Goal: Find specific page/section: Find specific page/section

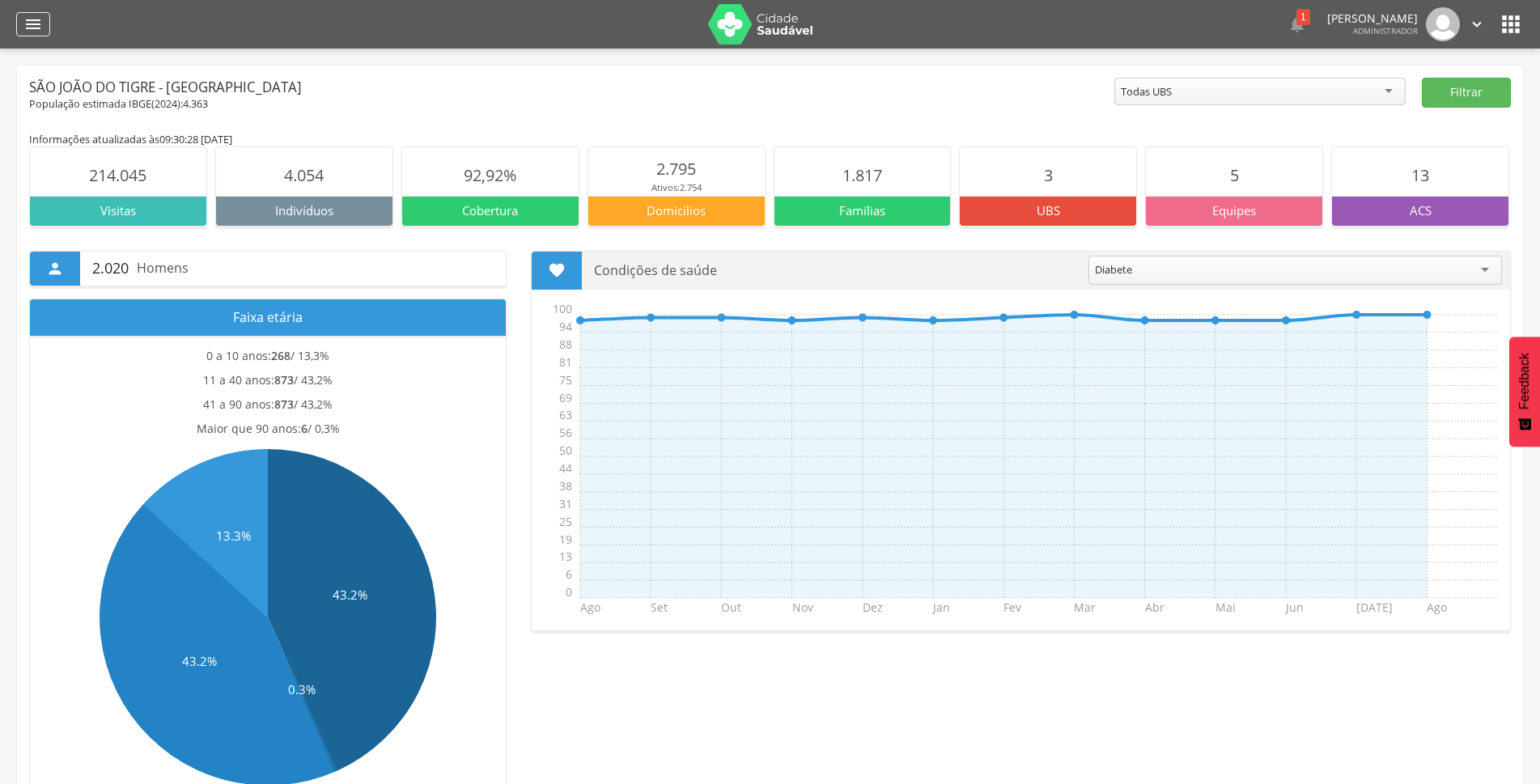
click at [34, 29] on icon "" at bounding box center [33, 24] width 20 height 20
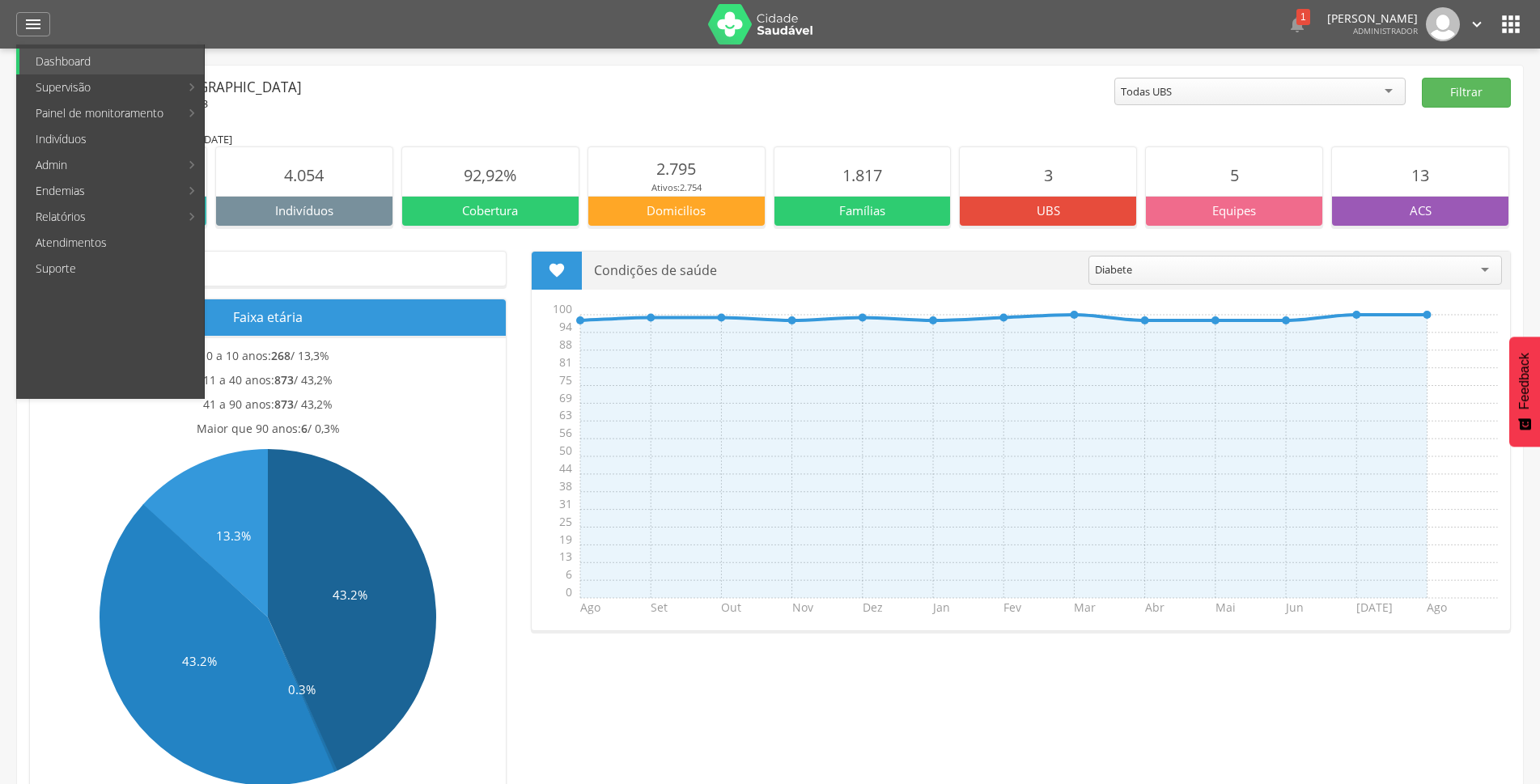
drag, startPoint x: 103, startPoint y: 136, endPoint x: 141, endPoint y: 124, distance: 39.8
click at [104, 136] on link "Indivíduos" at bounding box center [111, 140] width 185 height 26
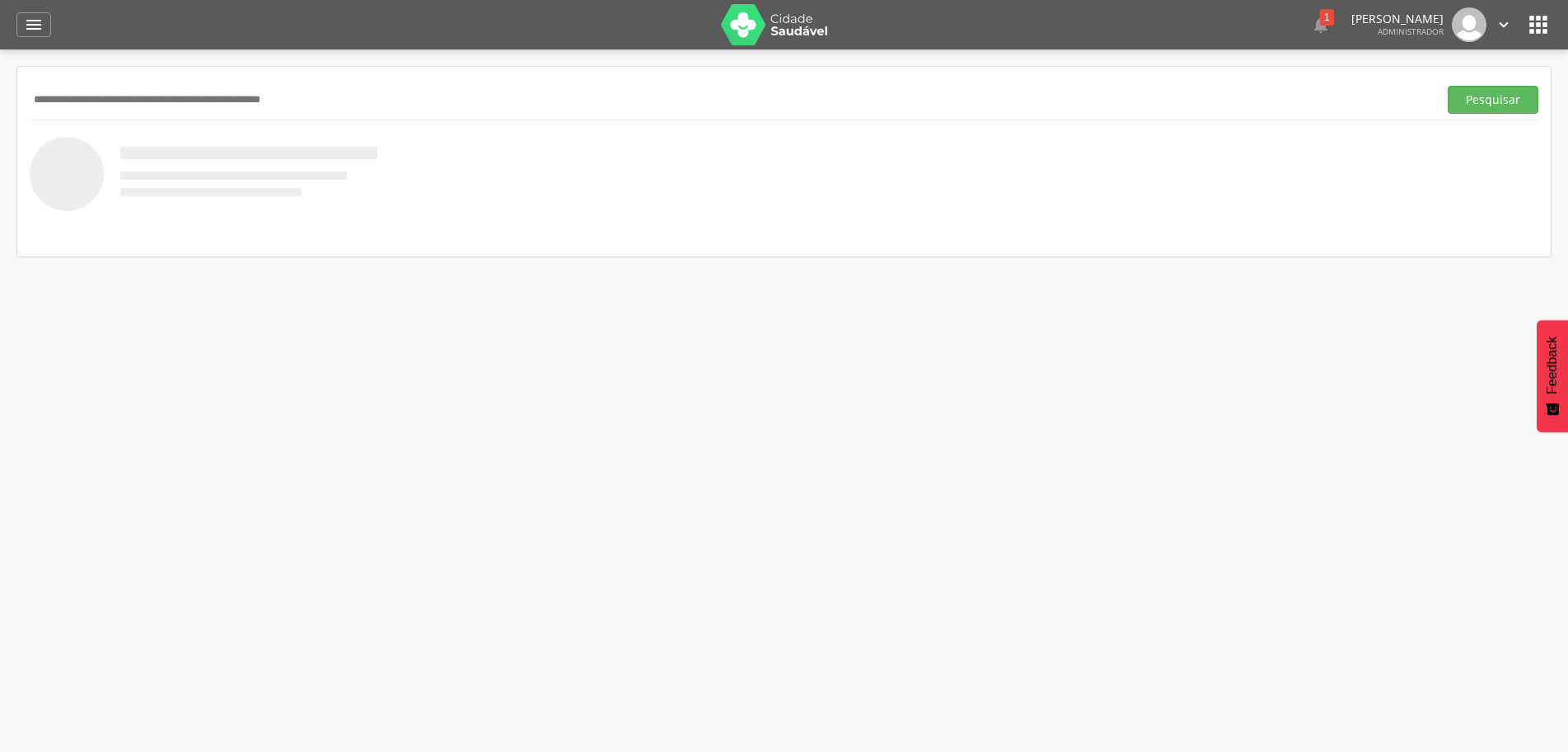
click at [368, 93] on input "text" at bounding box center [730, 99] width 1401 height 28
type input "**********"
click at [1504, 105] on button "Pesquisar" at bounding box center [1493, 99] width 91 height 28
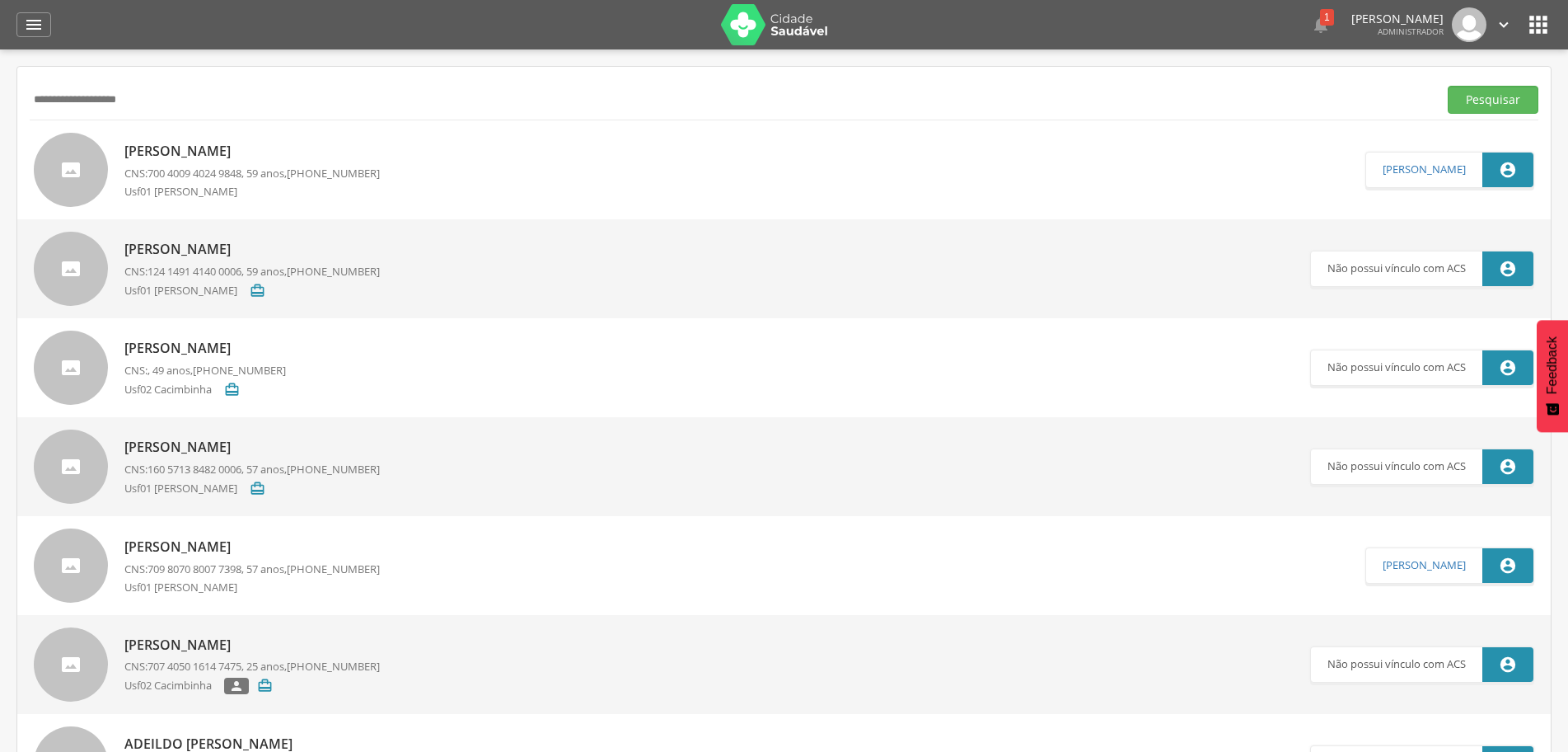
drag, startPoint x: 245, startPoint y: 227, endPoint x: 223, endPoint y: 256, distance: 36.4
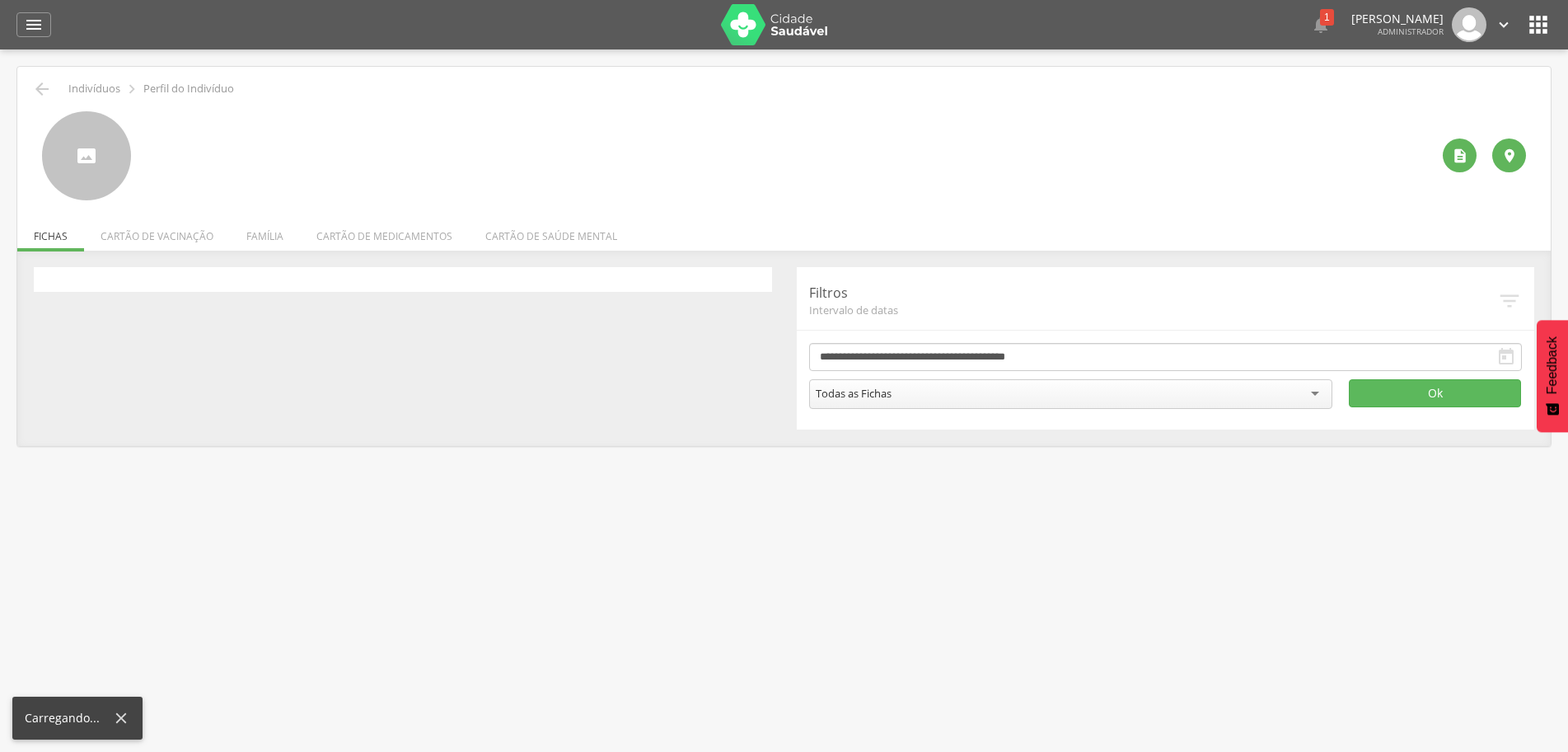
select select "*"
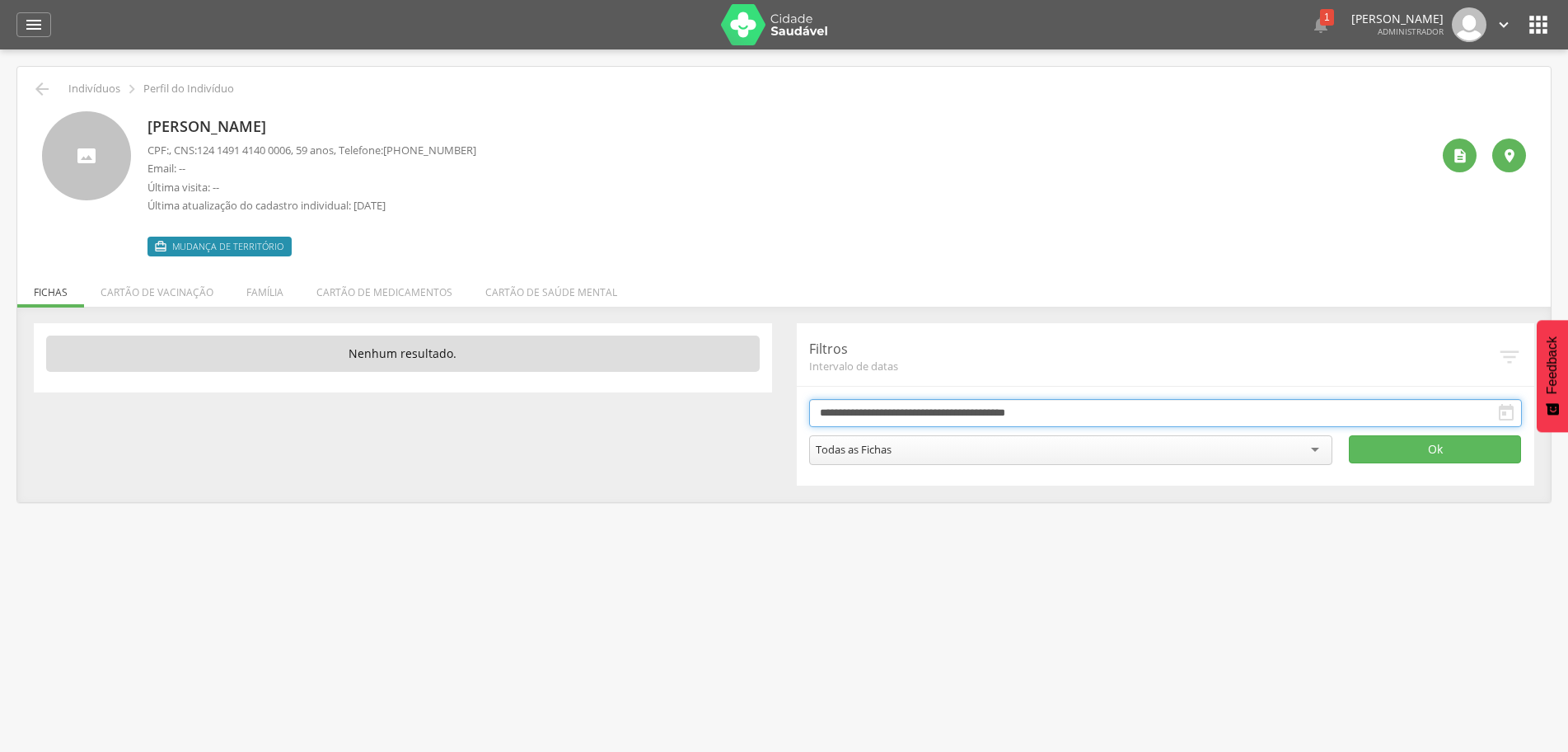
click at [948, 419] on body " Dashboard Supervisão Produtividade Mapa da cidade Mapa de cobertura Ranking A…" at bounding box center [784, 376] width 1568 height 752
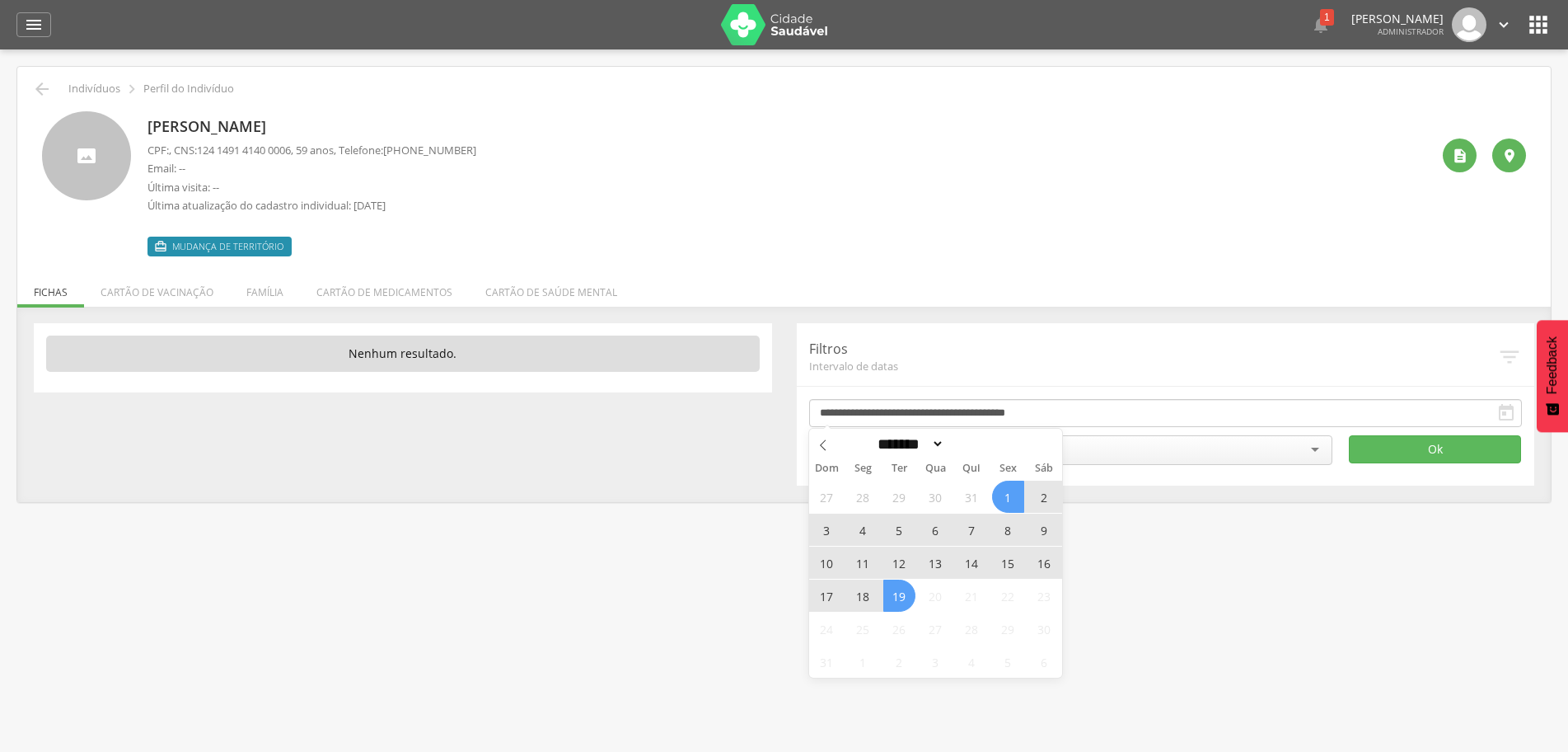
click at [901, 591] on span "19" at bounding box center [899, 595] width 32 height 32
type input "**********"
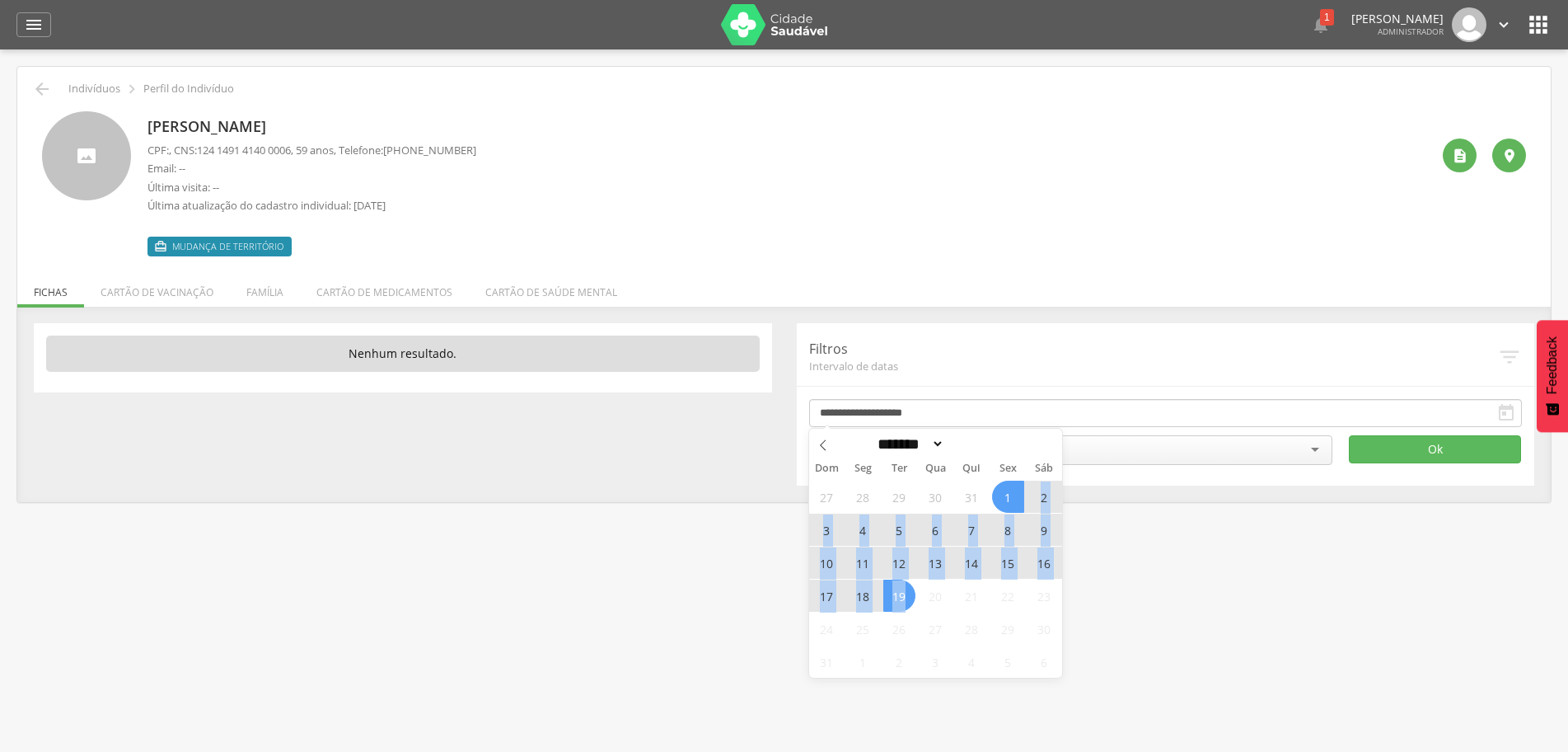
drag, startPoint x: 901, startPoint y: 591, endPoint x: 1012, endPoint y: 499, distance: 144.2
click at [1012, 499] on div "27 28 29 30 31 1 2 3 4 5 6 7 8 9 10 11 12 13 14 15 16 17 18 19 20 21 22 23 24 2…" at bounding box center [936, 578] width 254 height 198
click at [999, 452] on span at bounding box center [993, 449] width 11 height 10
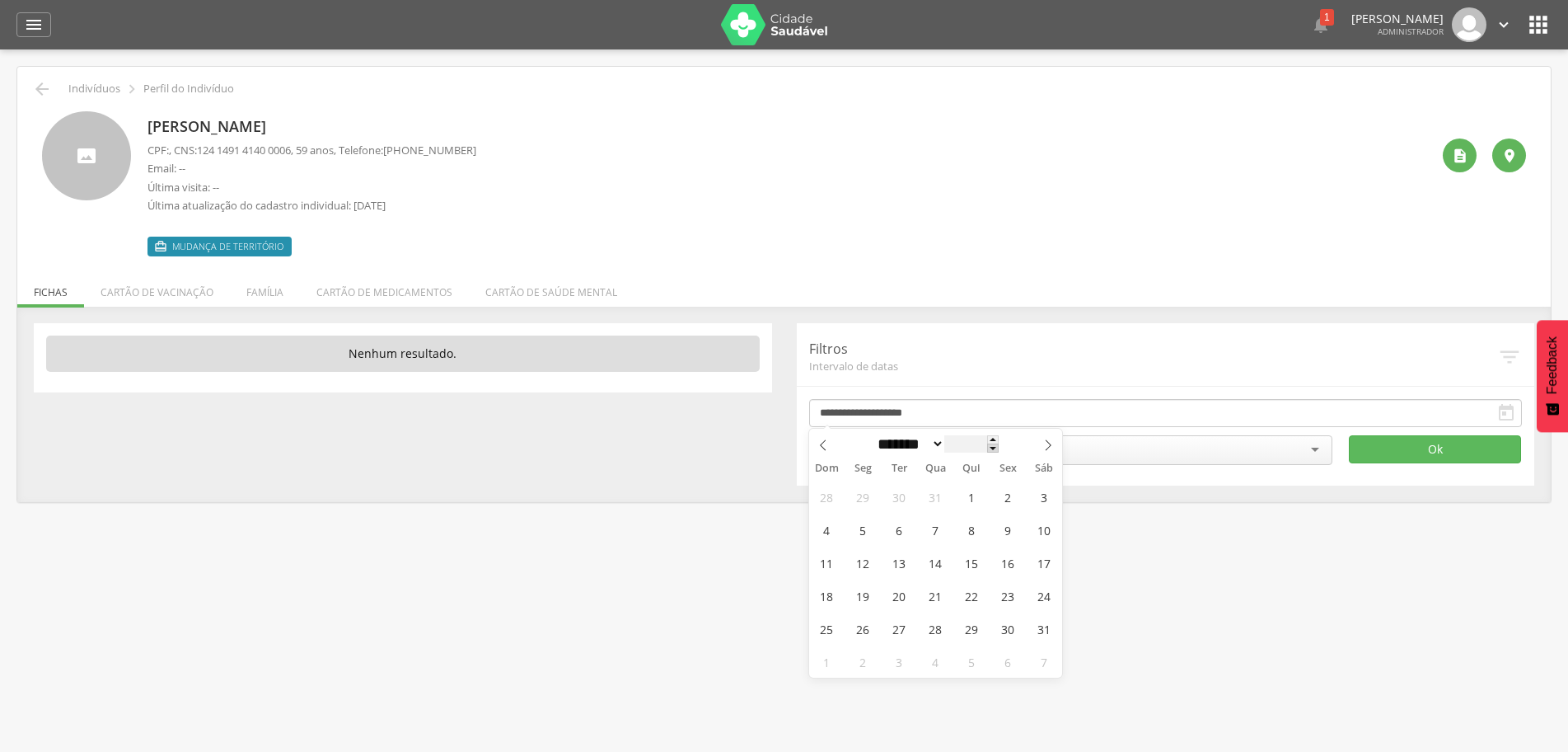
click at [999, 452] on span at bounding box center [993, 449] width 11 height 10
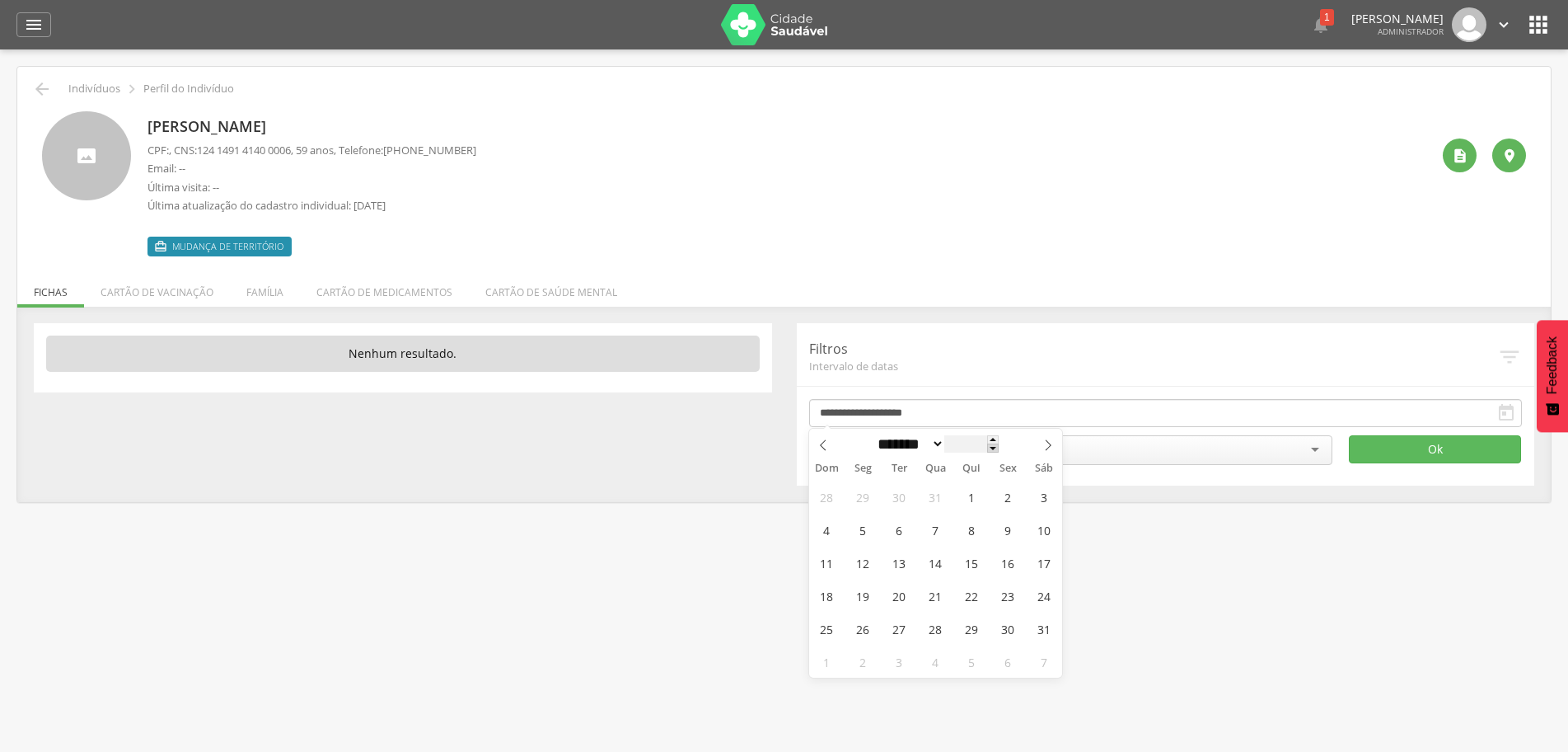
click at [999, 452] on span at bounding box center [993, 449] width 11 height 10
click at [999, 451] on span at bounding box center [993, 449] width 11 height 10
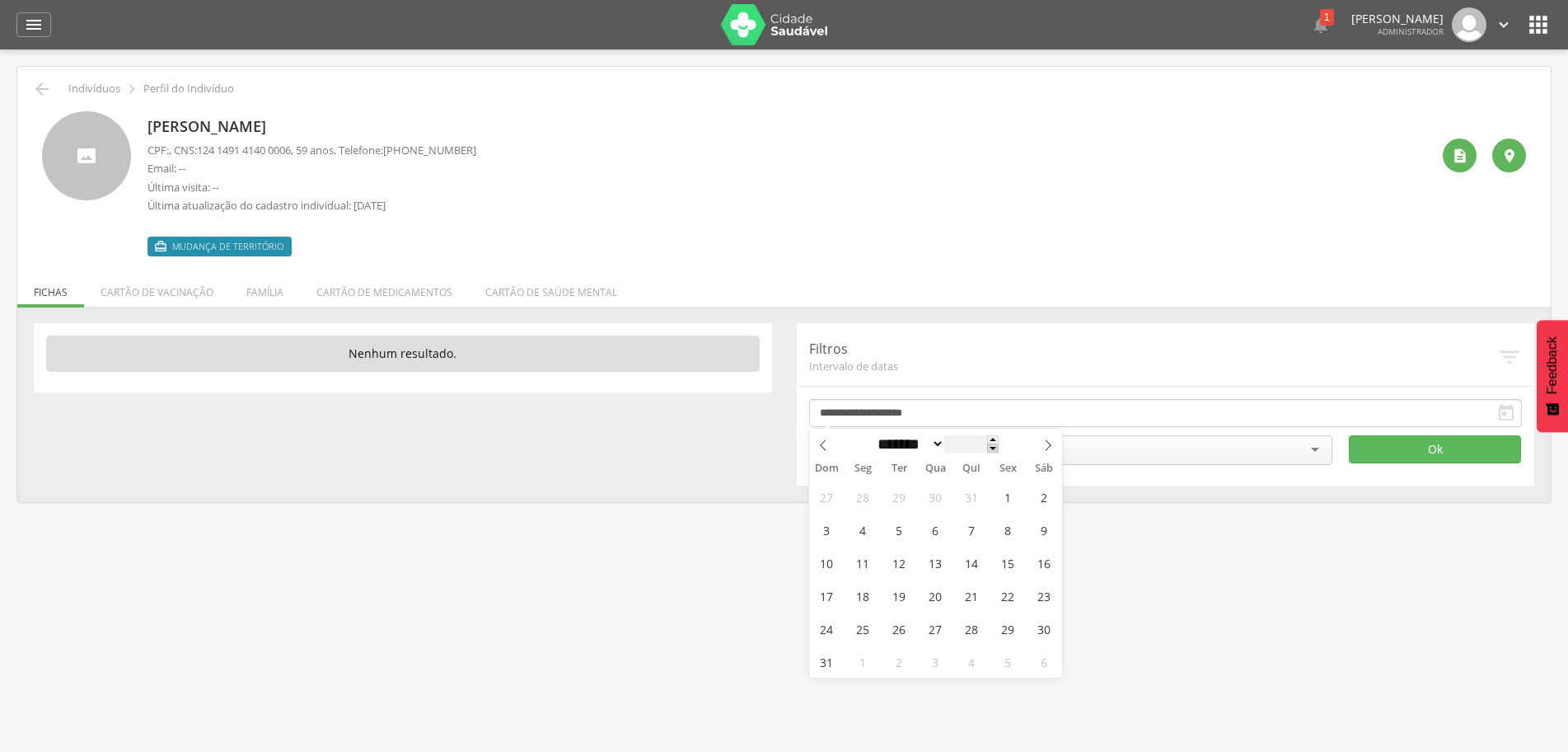
click at [999, 451] on span at bounding box center [993, 449] width 11 height 10
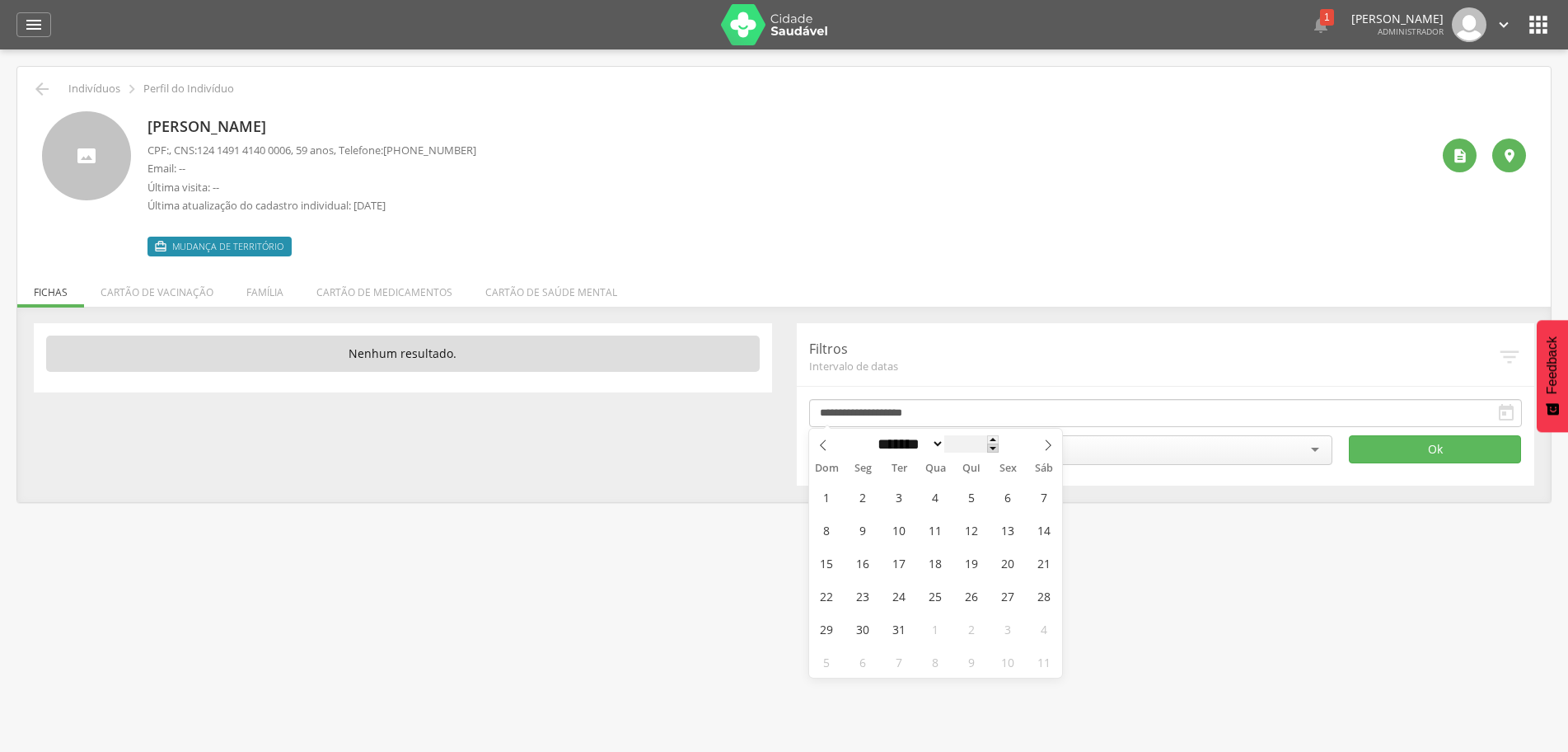
click at [999, 451] on span at bounding box center [993, 449] width 11 height 10
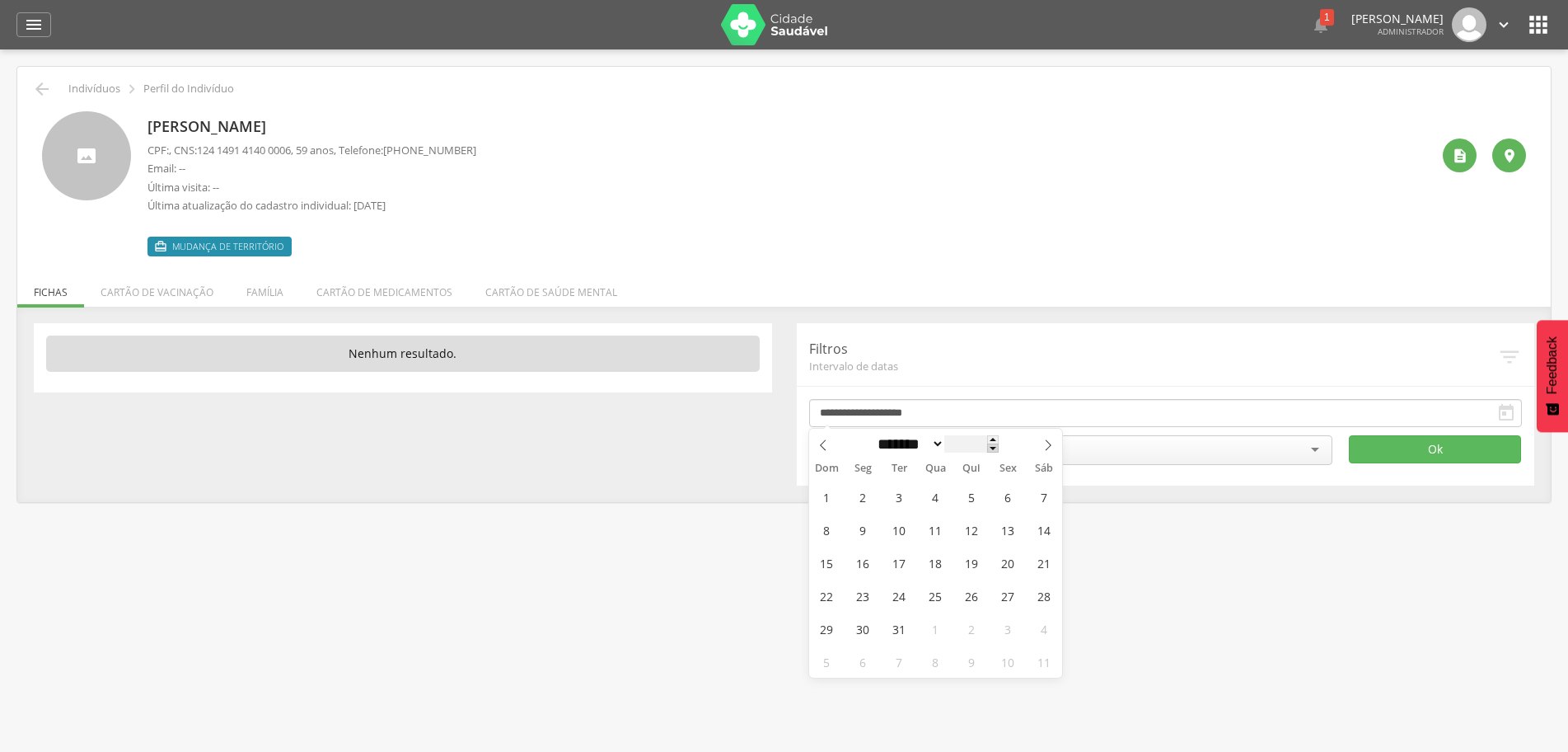
click at [999, 451] on span at bounding box center [993, 449] width 11 height 10
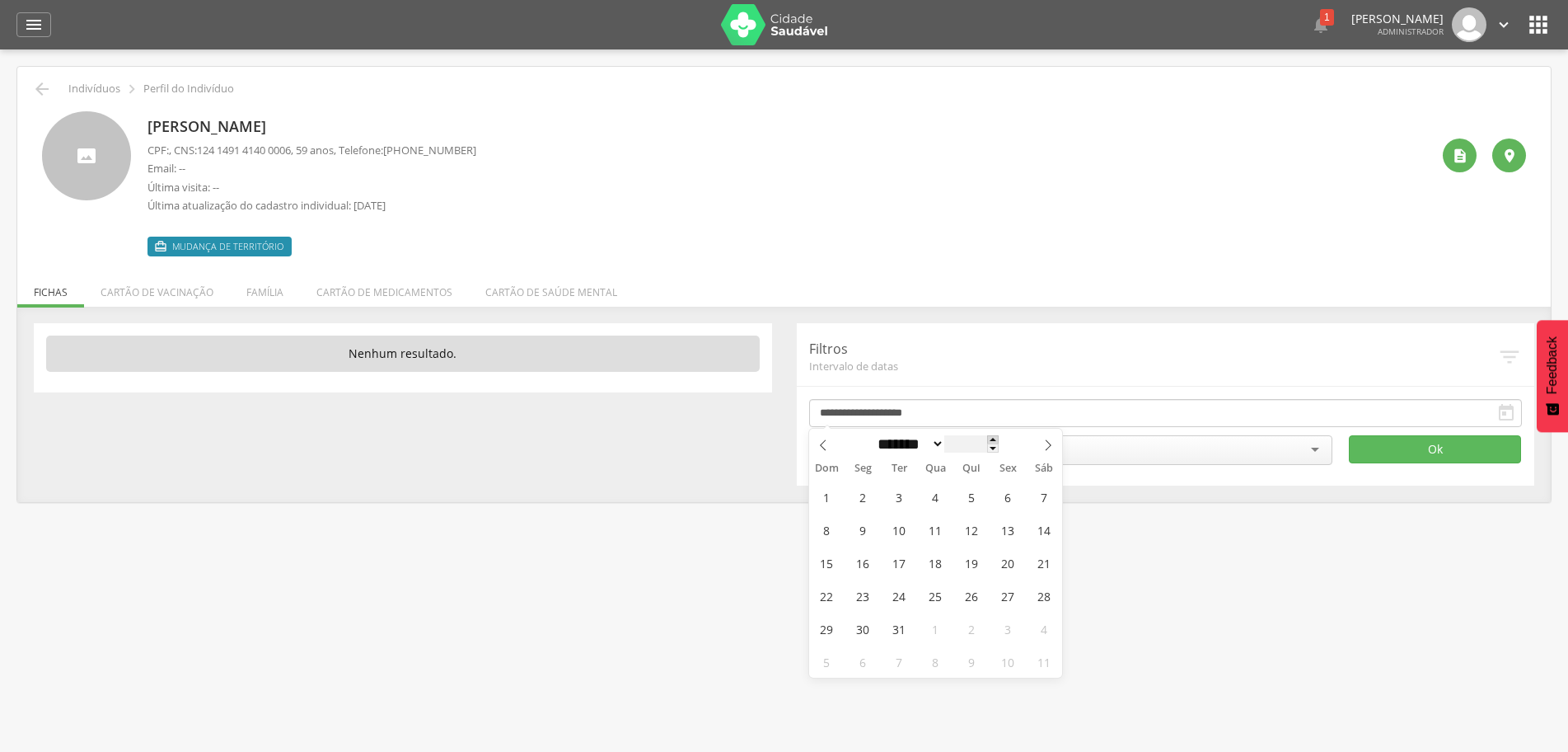
click at [999, 442] on span at bounding box center [993, 440] width 11 height 10
type input "****"
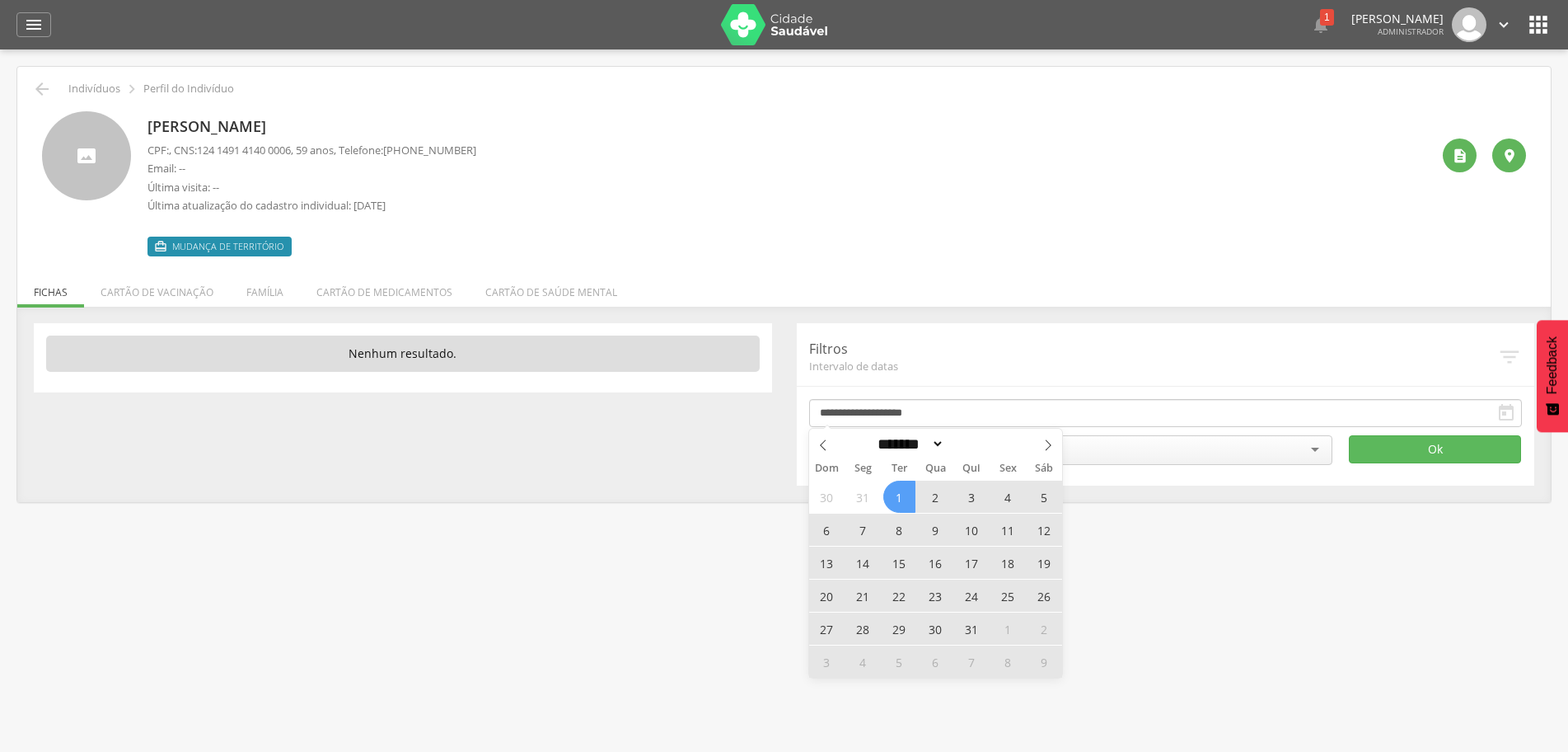
click at [902, 495] on span "1" at bounding box center [899, 497] width 32 height 32
type input "**********"
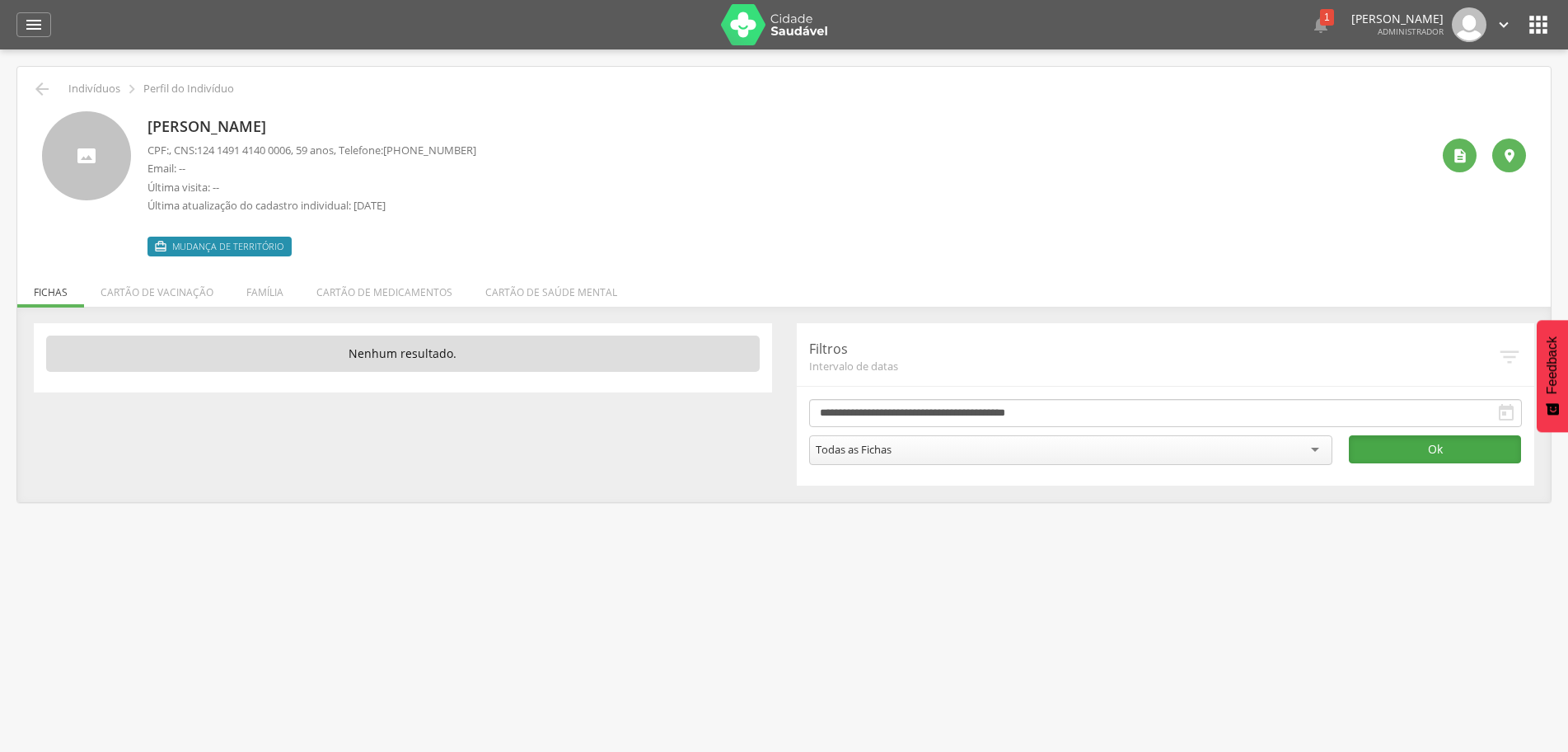
click at [1454, 448] on button "Ok" at bounding box center [1434, 449] width 173 height 28
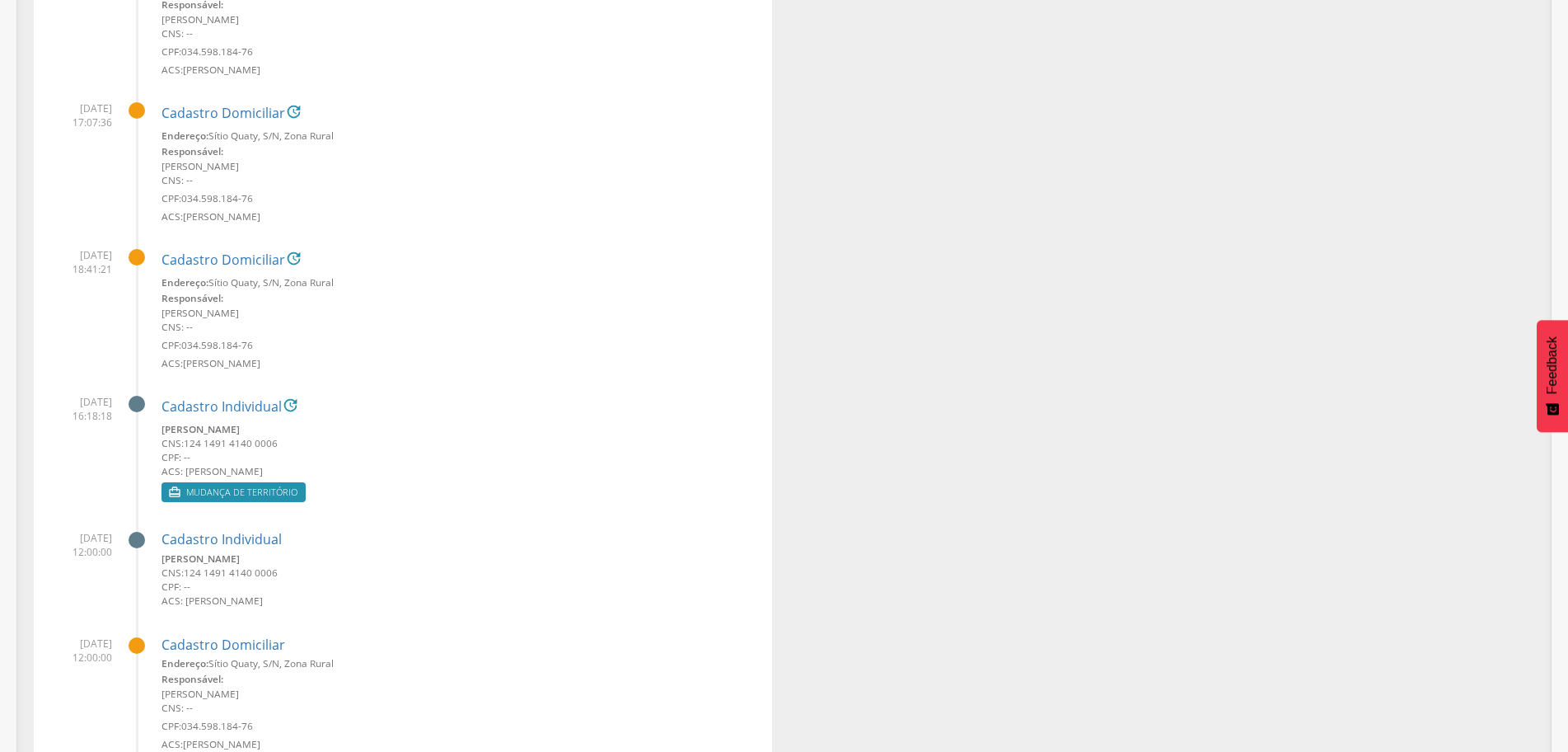
scroll to position [2094, 0]
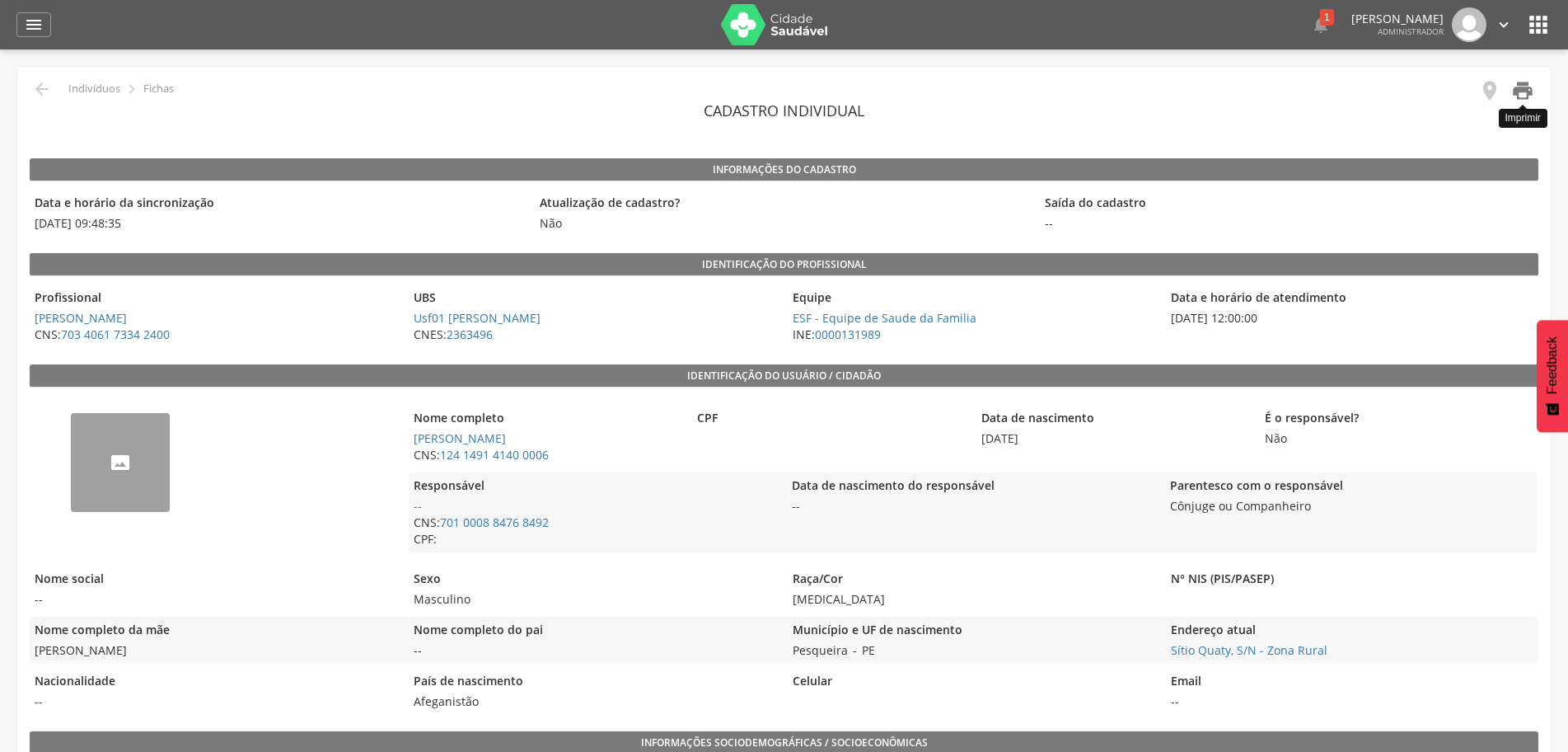
click at [1521, 91] on icon "" at bounding box center [1522, 91] width 23 height 23
